Goal: Transaction & Acquisition: Subscribe to service/newsletter

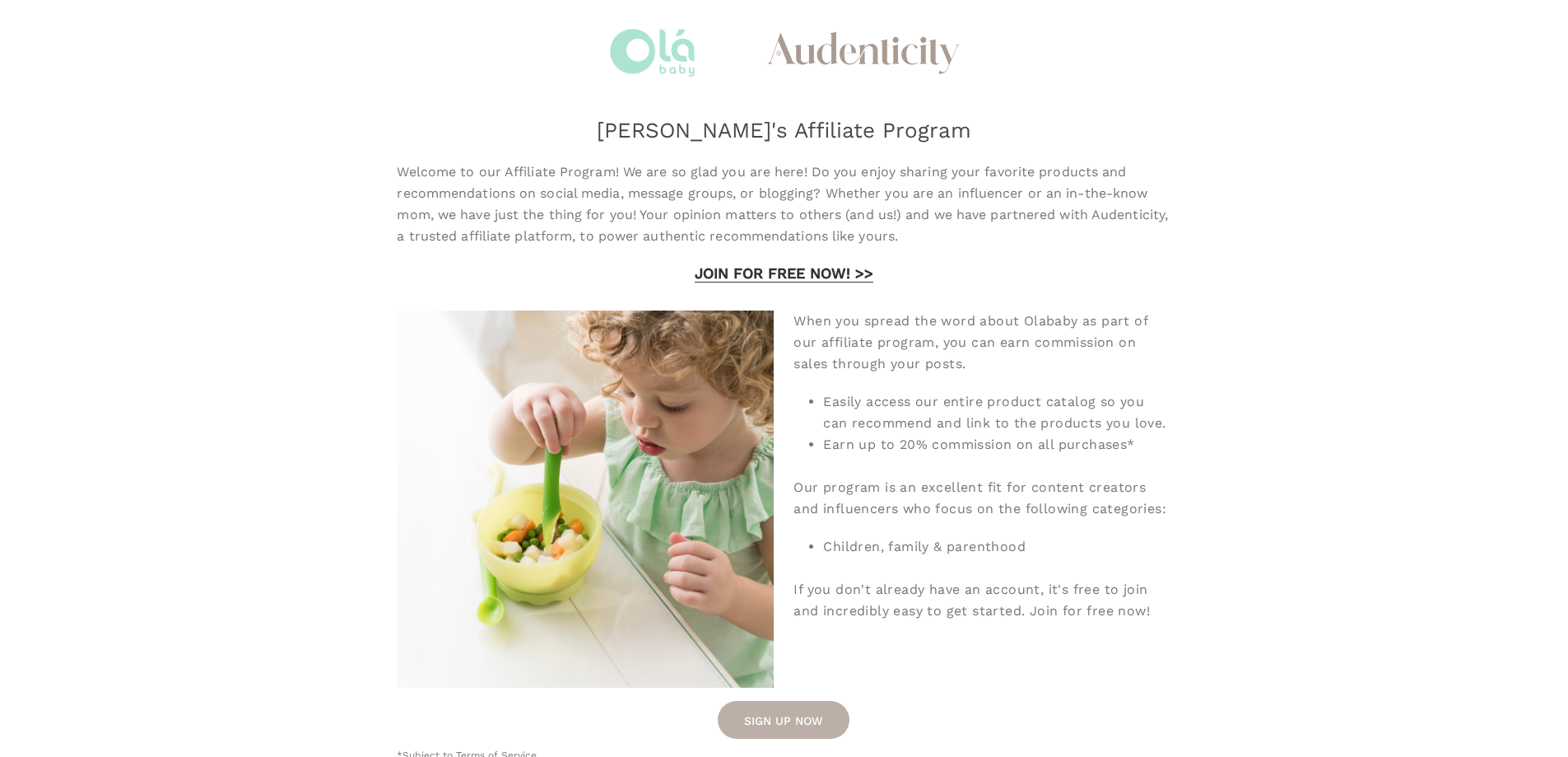
click at [801, 659] on div "Welcome to our Affiliate Program! We are so glad you are here! Do you enjoy sha…" at bounding box center [783, 462] width 773 height 601
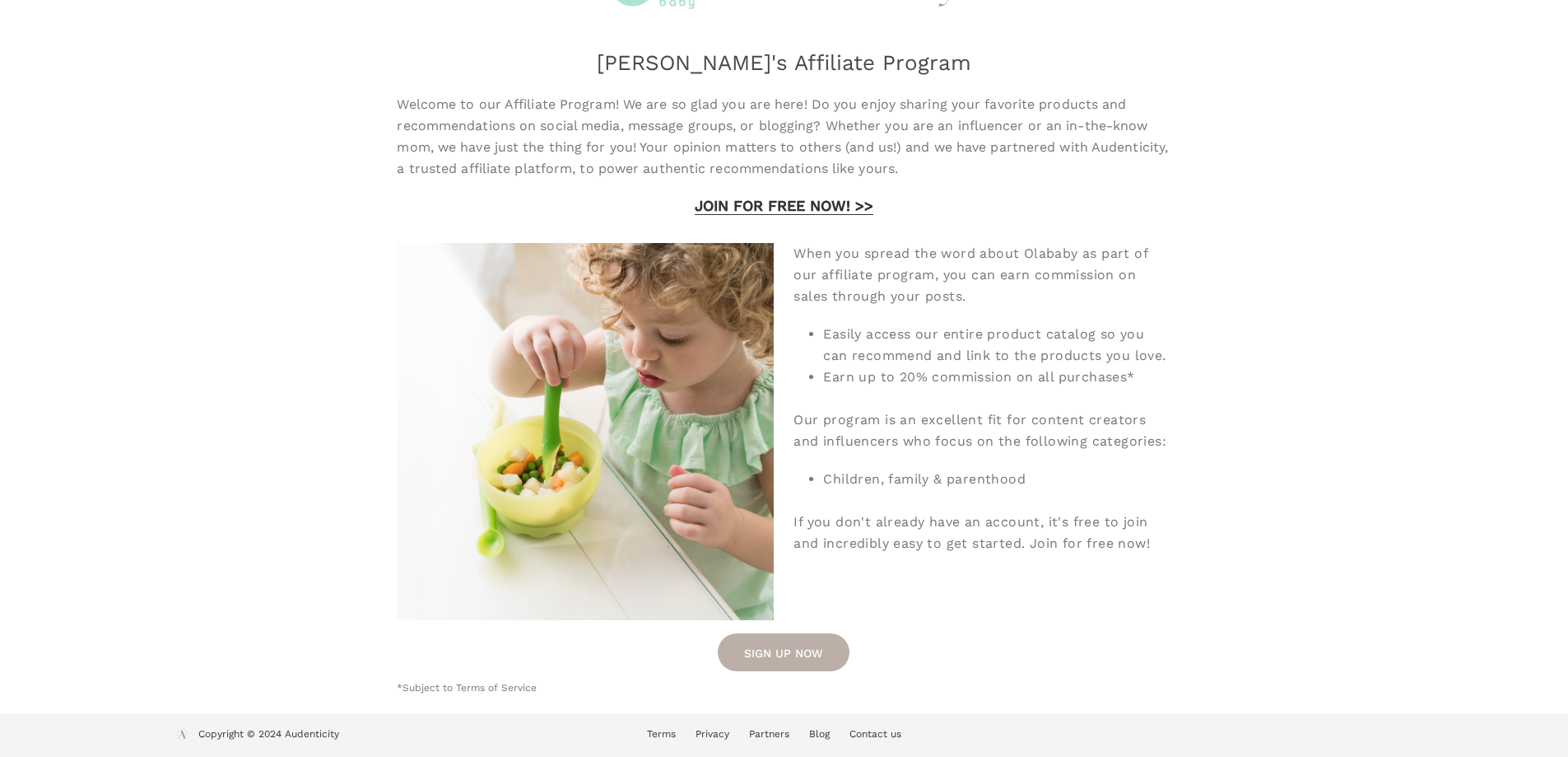
click at [782, 656] on link "SIGN UP NOW" at bounding box center [784, 652] width 132 height 38
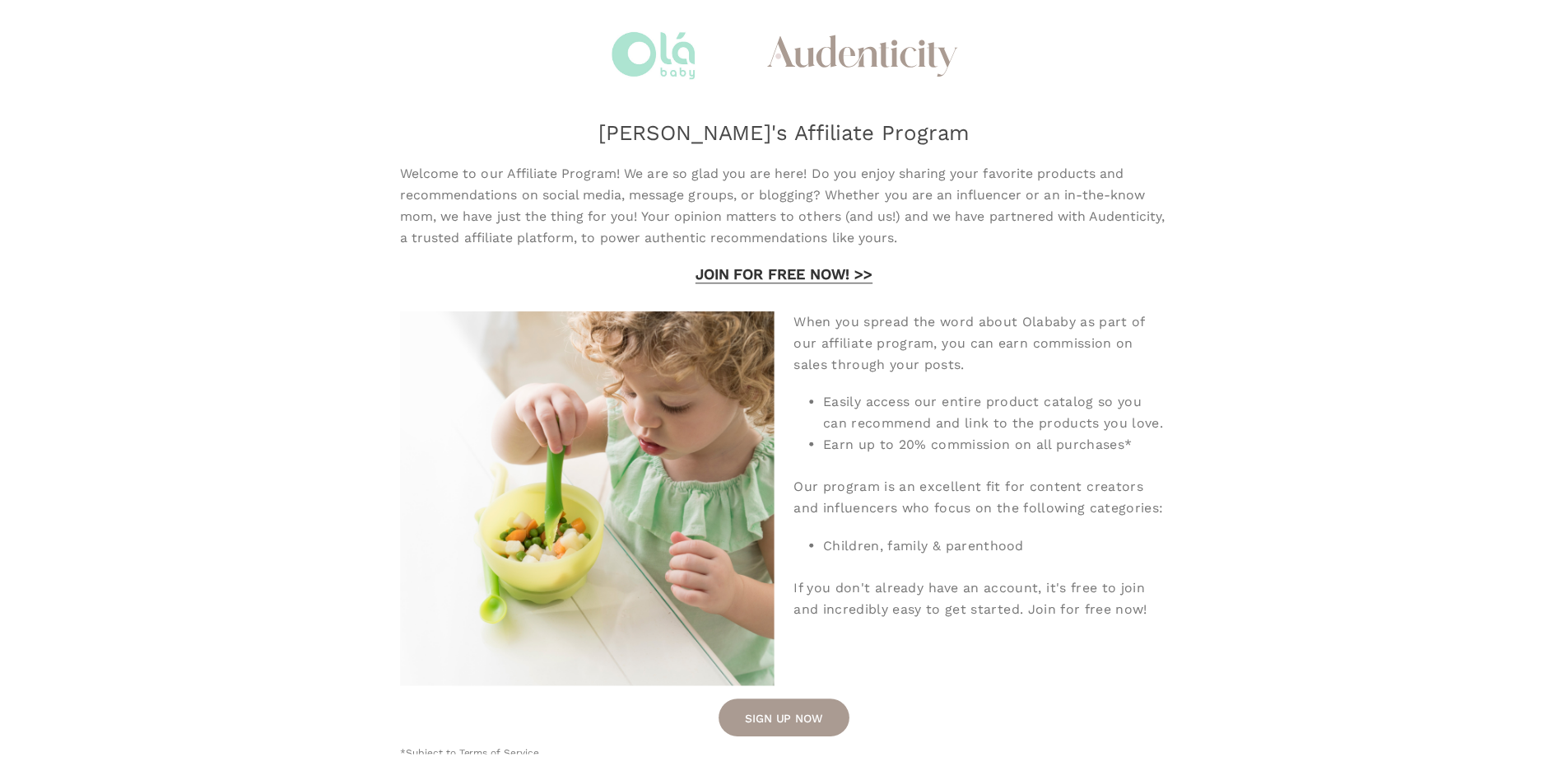
scroll to position [68, 0]
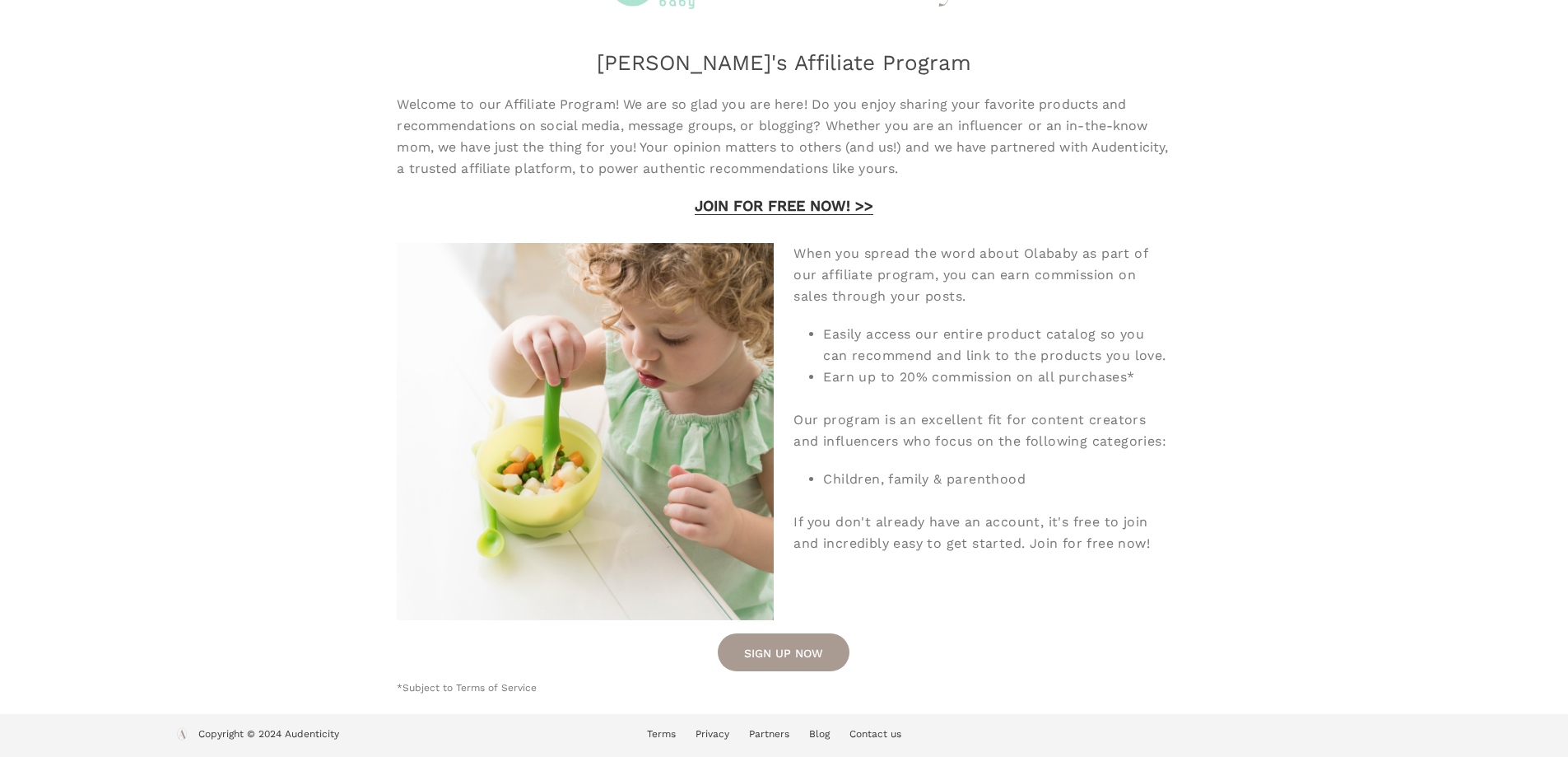
click at [801, 205] on strong "JOIN FOR FREE NOW! >>" at bounding box center [783, 205] width 178 height 18
